Goal: Task Accomplishment & Management: Use online tool/utility

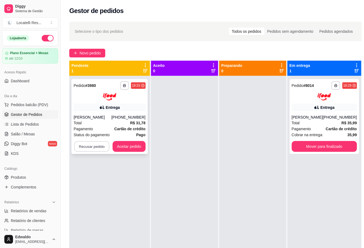
click at [86, 149] on button "Recusar pedido" at bounding box center [91, 146] width 35 height 11
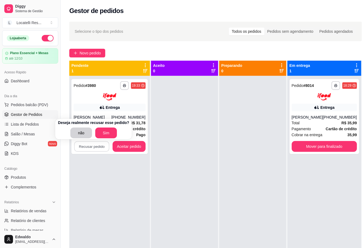
click at [104, 139] on div "Deseja realmente recusar esse pedido? não Sim" at bounding box center [93, 129] width 77 height 21
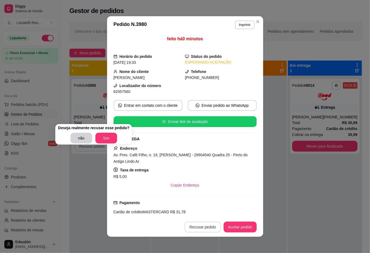
click at [201, 226] on button "Recusar pedido" at bounding box center [202, 227] width 36 height 11
click at [214, 213] on button "Sim" at bounding box center [215, 213] width 22 height 11
click at [255, 21] on icon "Close" at bounding box center [257, 21] width 4 height 4
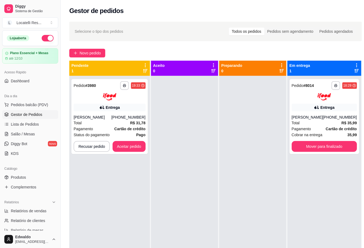
click at [181, 102] on div at bounding box center [184, 200] width 67 height 248
click at [94, 147] on button "Recusar pedido" at bounding box center [91, 146] width 35 height 11
click at [182, 208] on div at bounding box center [184, 200] width 67 height 248
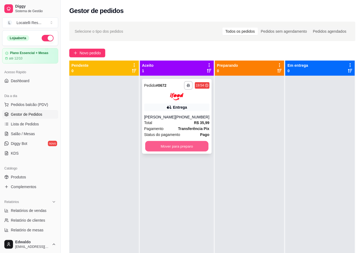
click at [187, 146] on button "Mover para preparo" at bounding box center [176, 146] width 63 height 11
click at [179, 147] on button "Mover para preparo" at bounding box center [176, 146] width 65 height 11
